Goal: Information Seeking & Learning: Learn about a topic

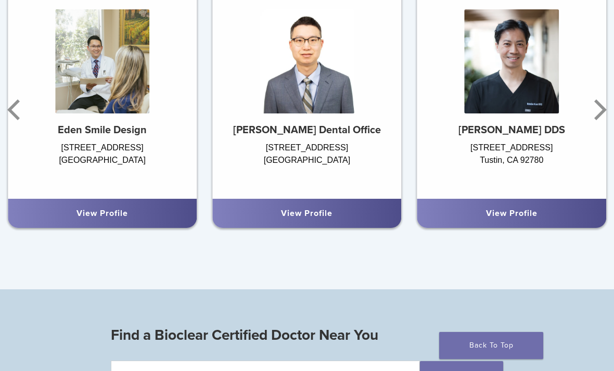
scroll to position [625, 0]
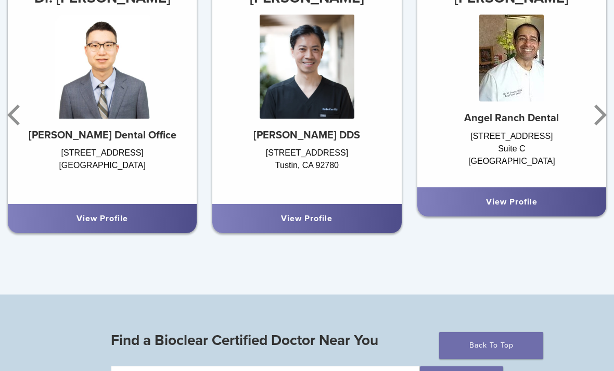
click at [602, 111] on icon "Next" at bounding box center [600, 115] width 12 height 21
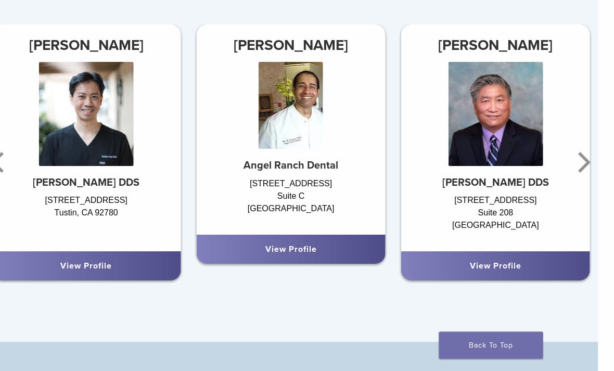
scroll to position [577, 16]
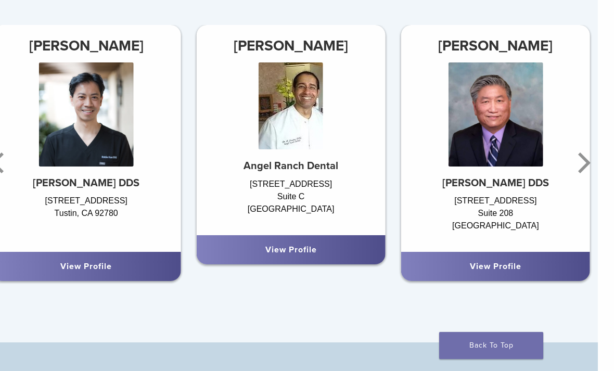
click at [525, 262] on div "View Profile" at bounding box center [496, 266] width 172 height 12
click at [525, 263] on div "View Profile" at bounding box center [496, 266] width 172 height 12
click at [534, 180] on strong "[PERSON_NAME] DDS" at bounding box center [495, 183] width 107 height 12
click at [532, 163] on img at bounding box center [496, 114] width 95 height 104
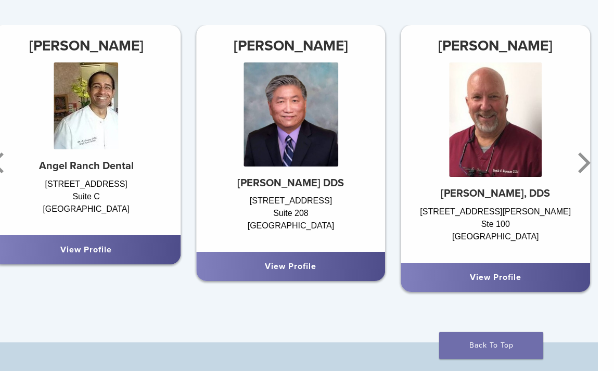
click at [591, 161] on icon "Next" at bounding box center [582, 163] width 21 height 62
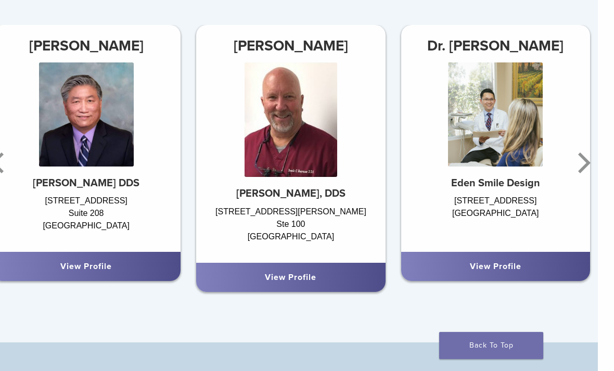
click at [589, 159] on icon "Next" at bounding box center [582, 163] width 21 height 62
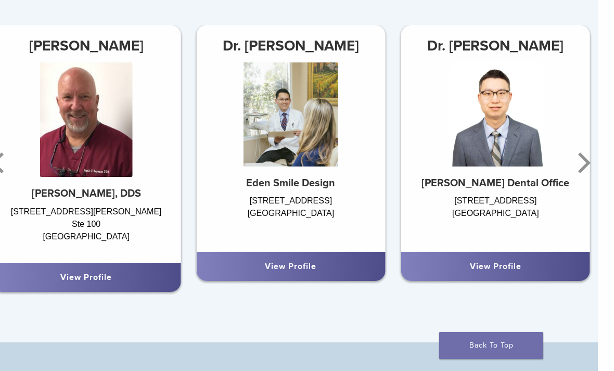
click at [591, 157] on icon "Next" at bounding box center [582, 163] width 21 height 62
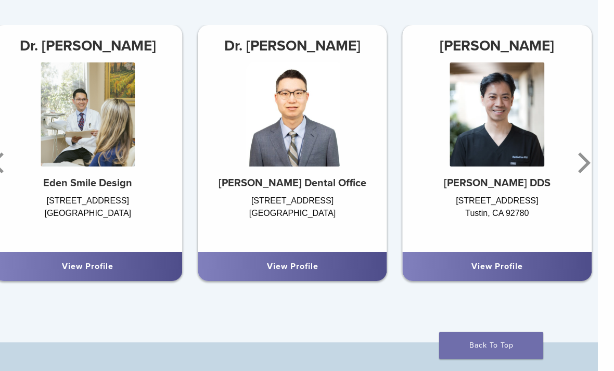
click at [589, 158] on icon "Next" at bounding box center [582, 163] width 21 height 62
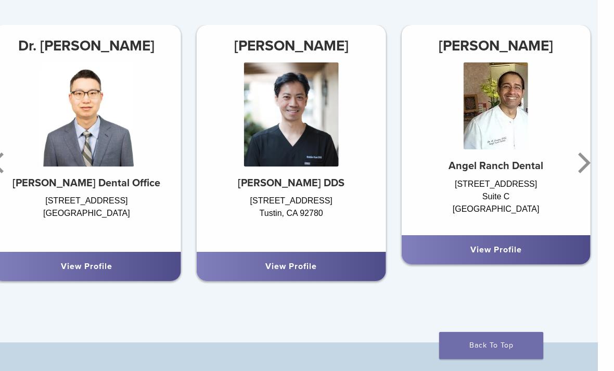
click at [587, 158] on icon "Next" at bounding box center [582, 163] width 21 height 62
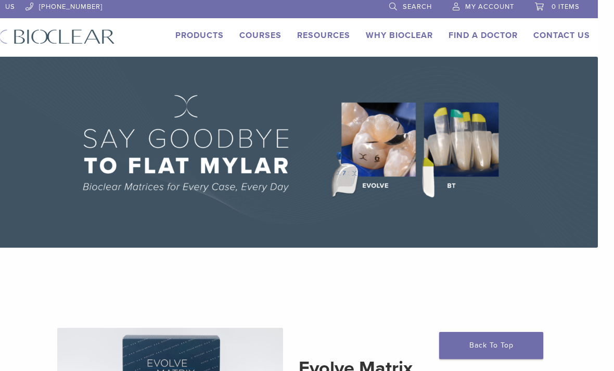
scroll to position [0, 16]
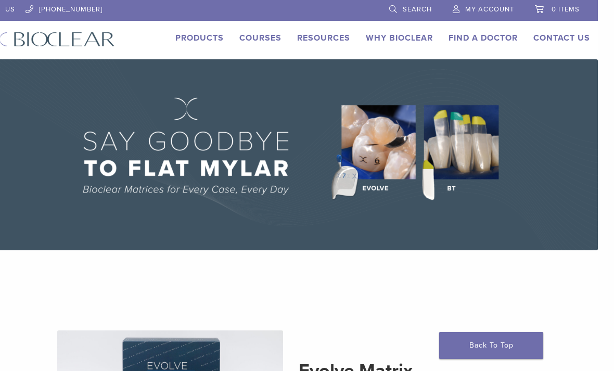
click at [404, 42] on link "Why Bioclear" at bounding box center [399, 38] width 67 height 10
